Goal: Information Seeking & Learning: Learn about a topic

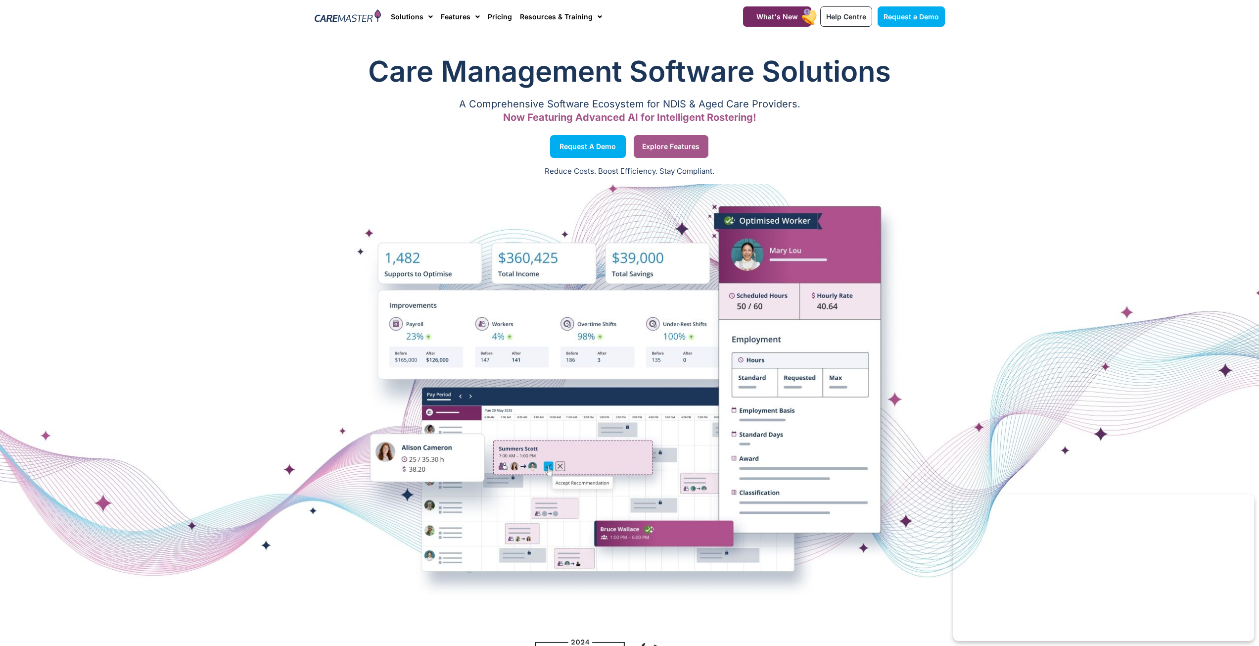
click at [677, 151] on link "Explore Features" at bounding box center [671, 146] width 75 height 23
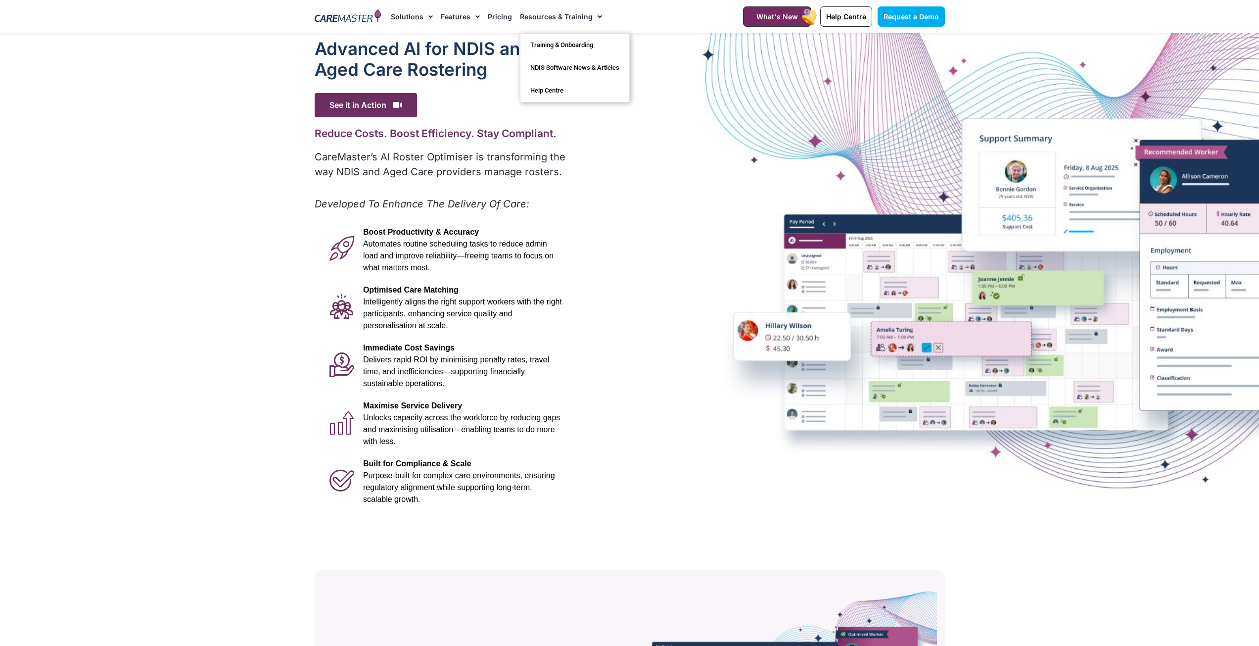
click at [573, 18] on link "Resources & Training" at bounding box center [561, 16] width 82 height 33
click at [597, 16] on span "Menu" at bounding box center [597, 16] width 9 height 17
click at [474, 15] on span "Menu" at bounding box center [474, 16] width 9 height 17
click at [476, 15] on span "Menu" at bounding box center [474, 16] width 9 height 17
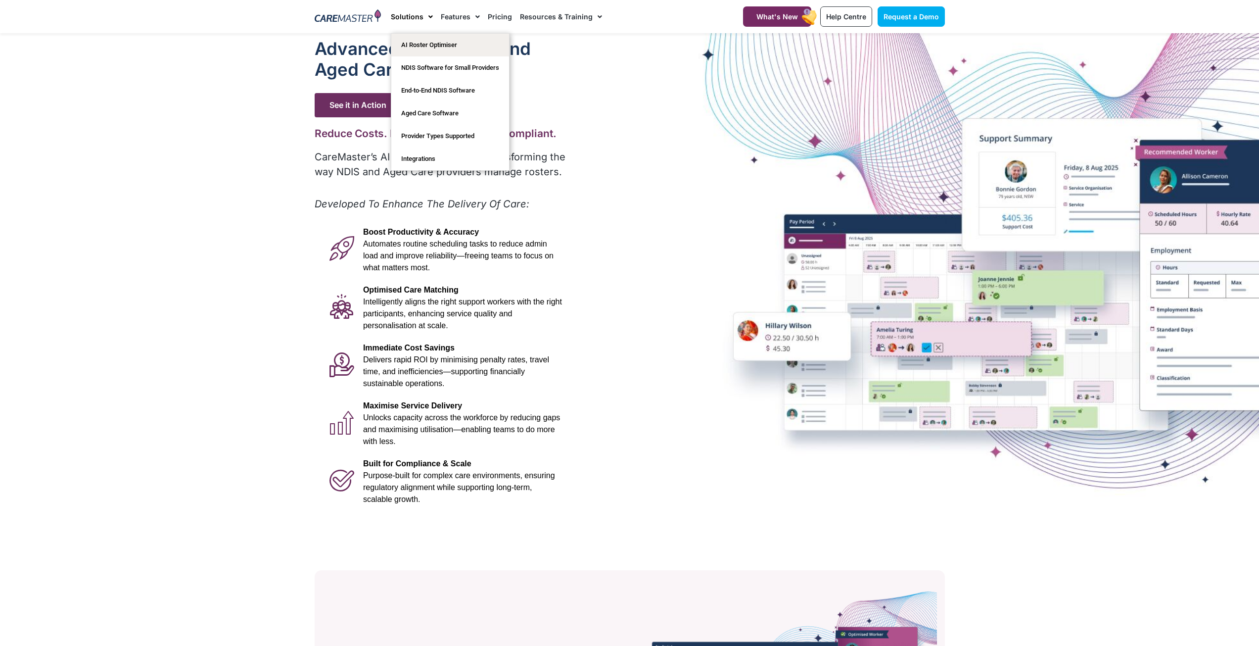
click at [284, 100] on div at bounding box center [629, 274] width 1259 height 482
